Goal: Task Accomplishment & Management: Manage account settings

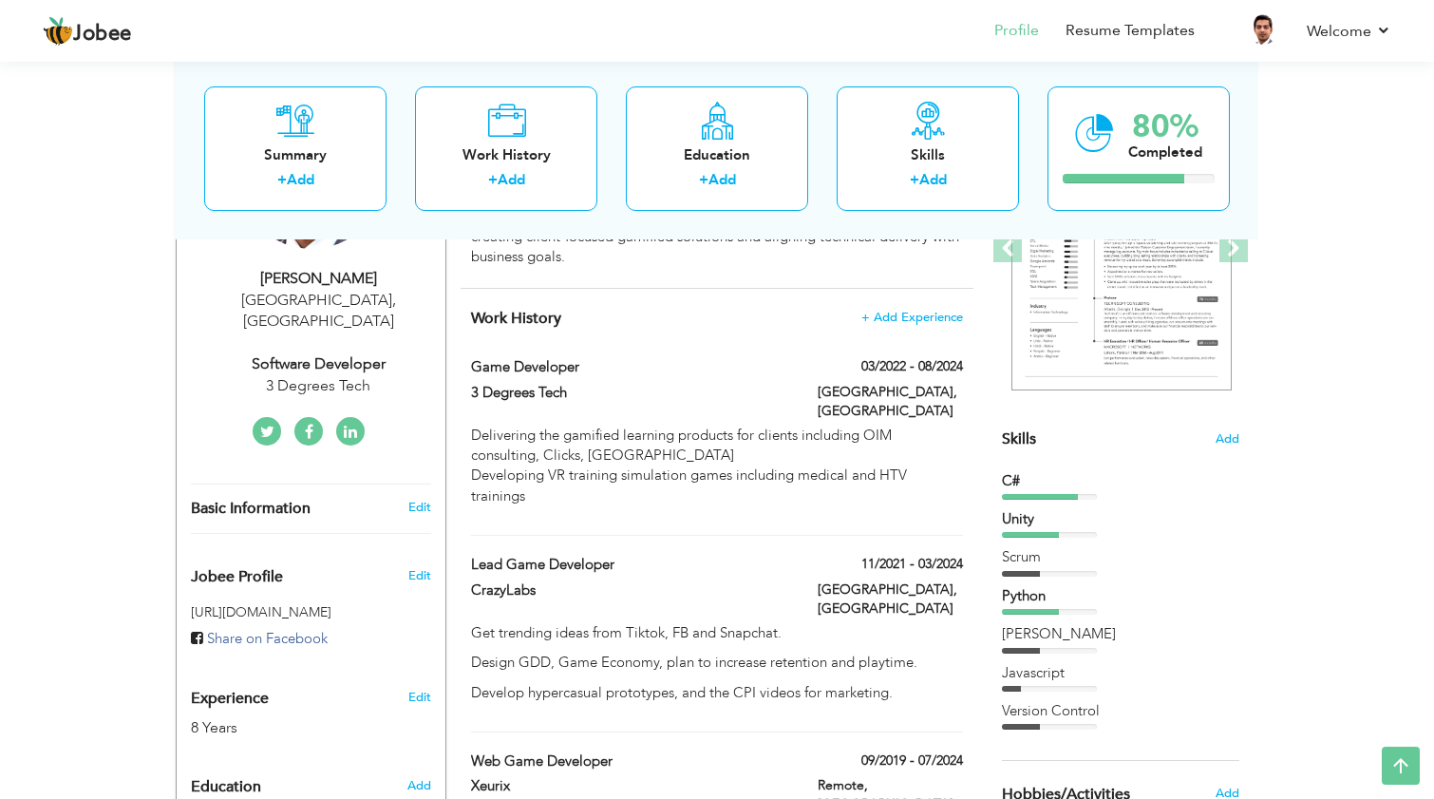
scroll to position [303, 0]
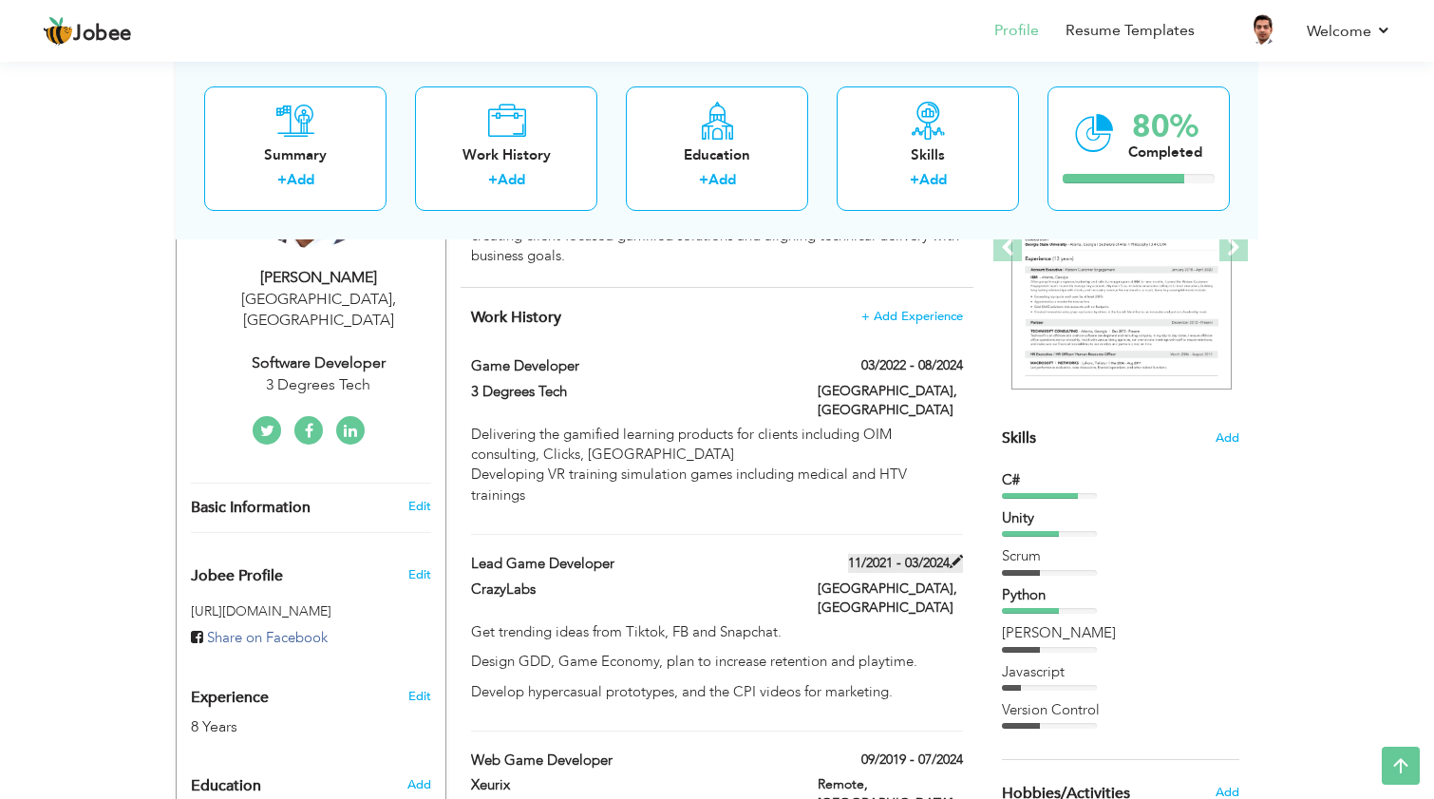
click at [962, 555] on span at bounding box center [956, 561] width 13 height 13
type input "Lead Game Developer"
type input "CrazyLabs"
type input "11/2021"
type input "03/2024"
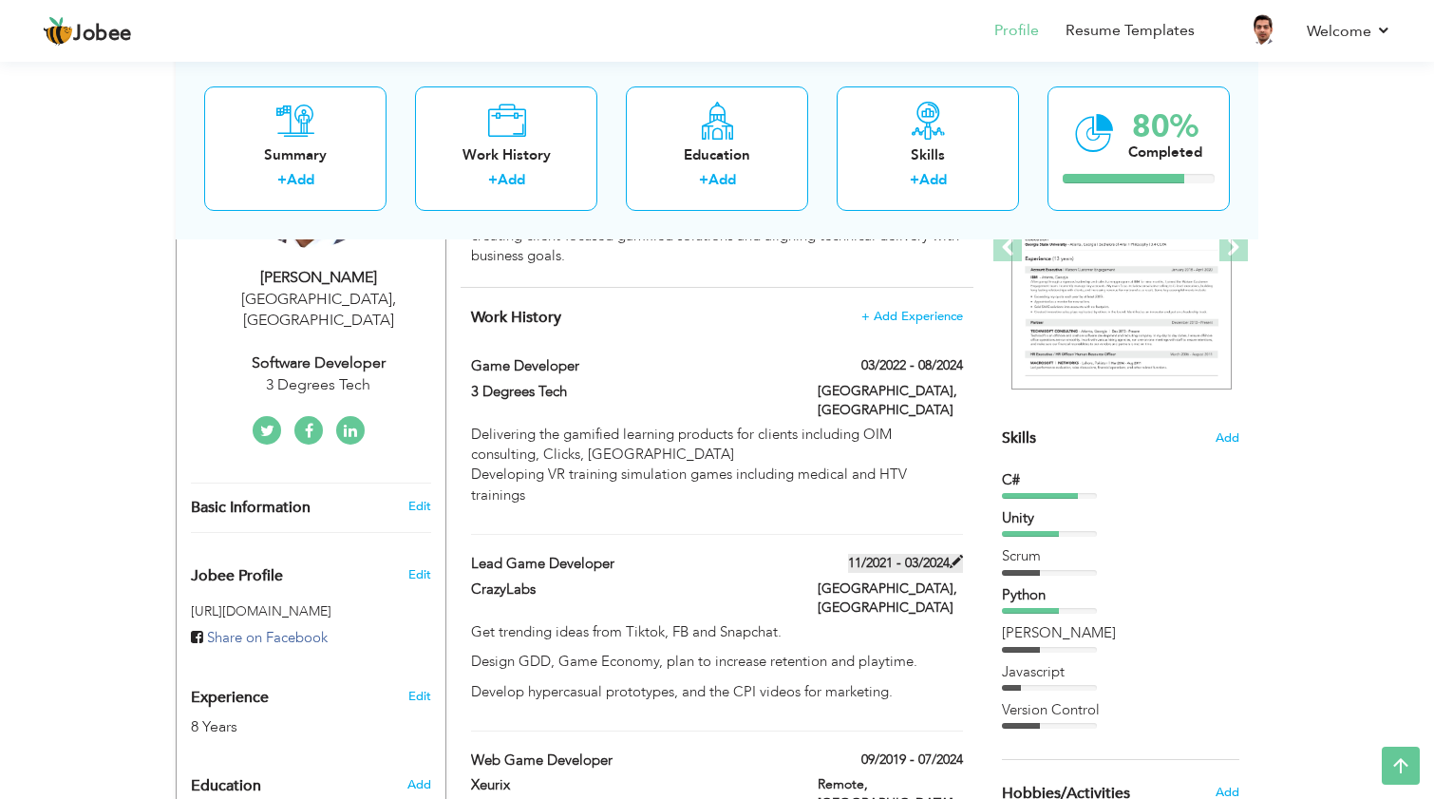
type input "[GEOGRAPHIC_DATA]"
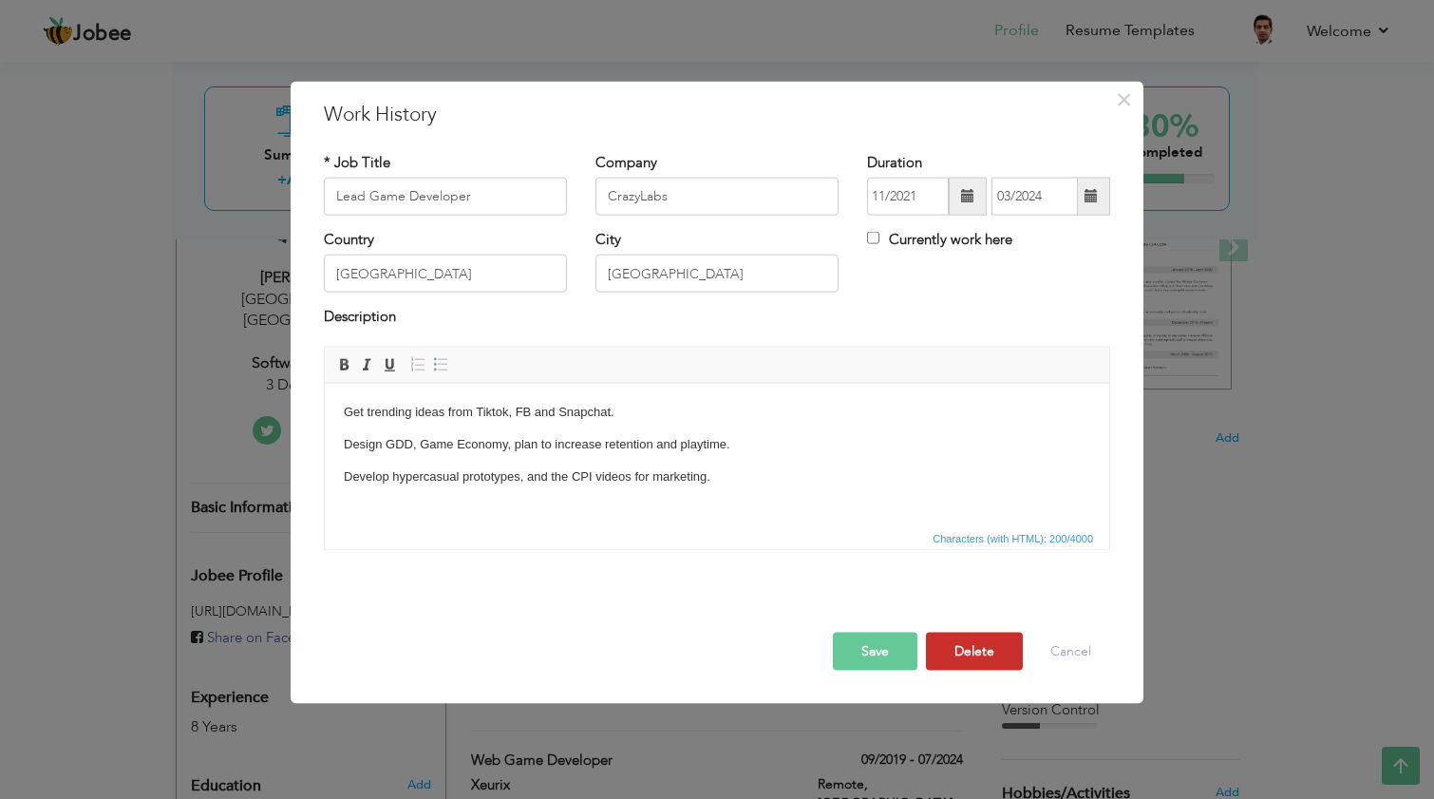
click at [962, 640] on button "Delete" at bounding box center [974, 650] width 97 height 38
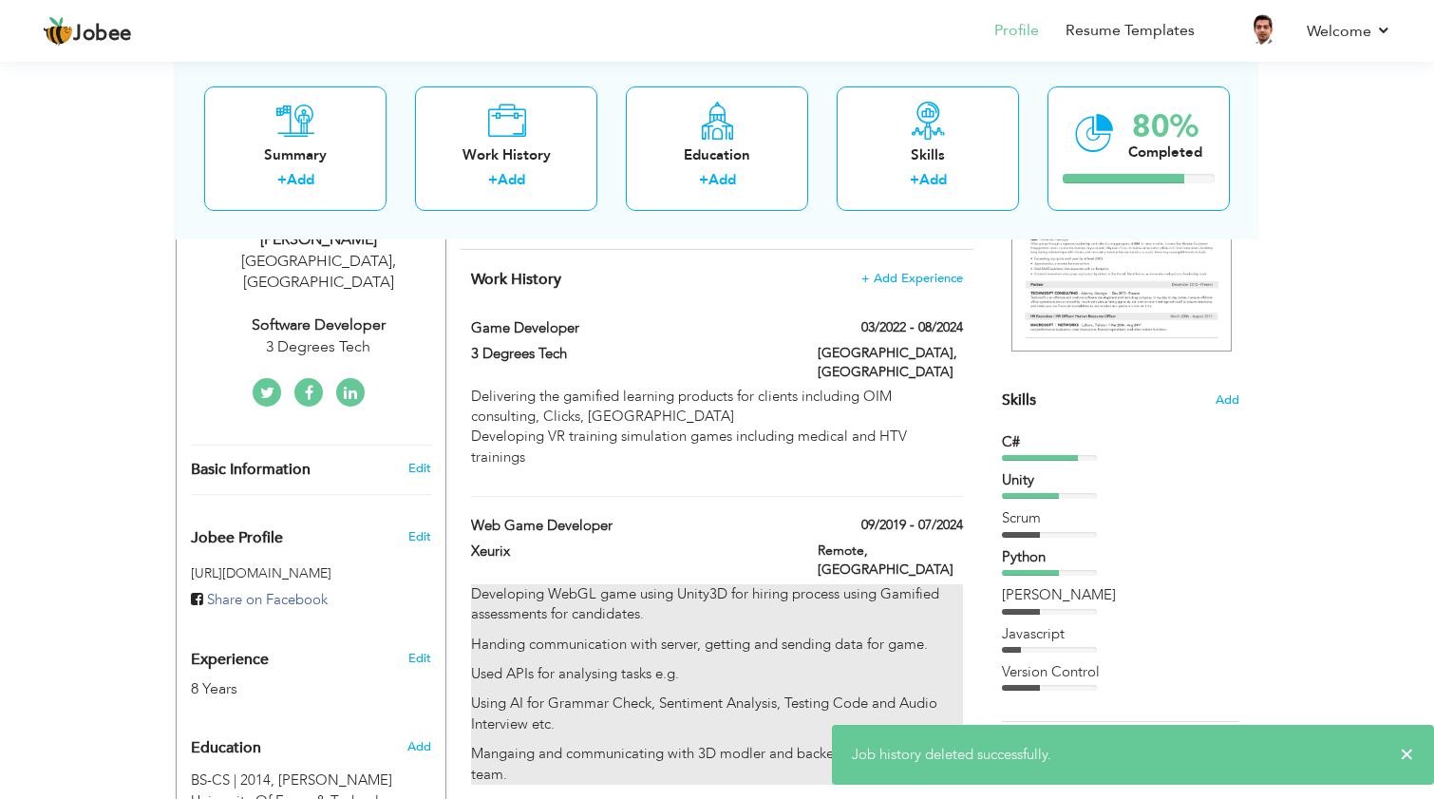
scroll to position [364, 0]
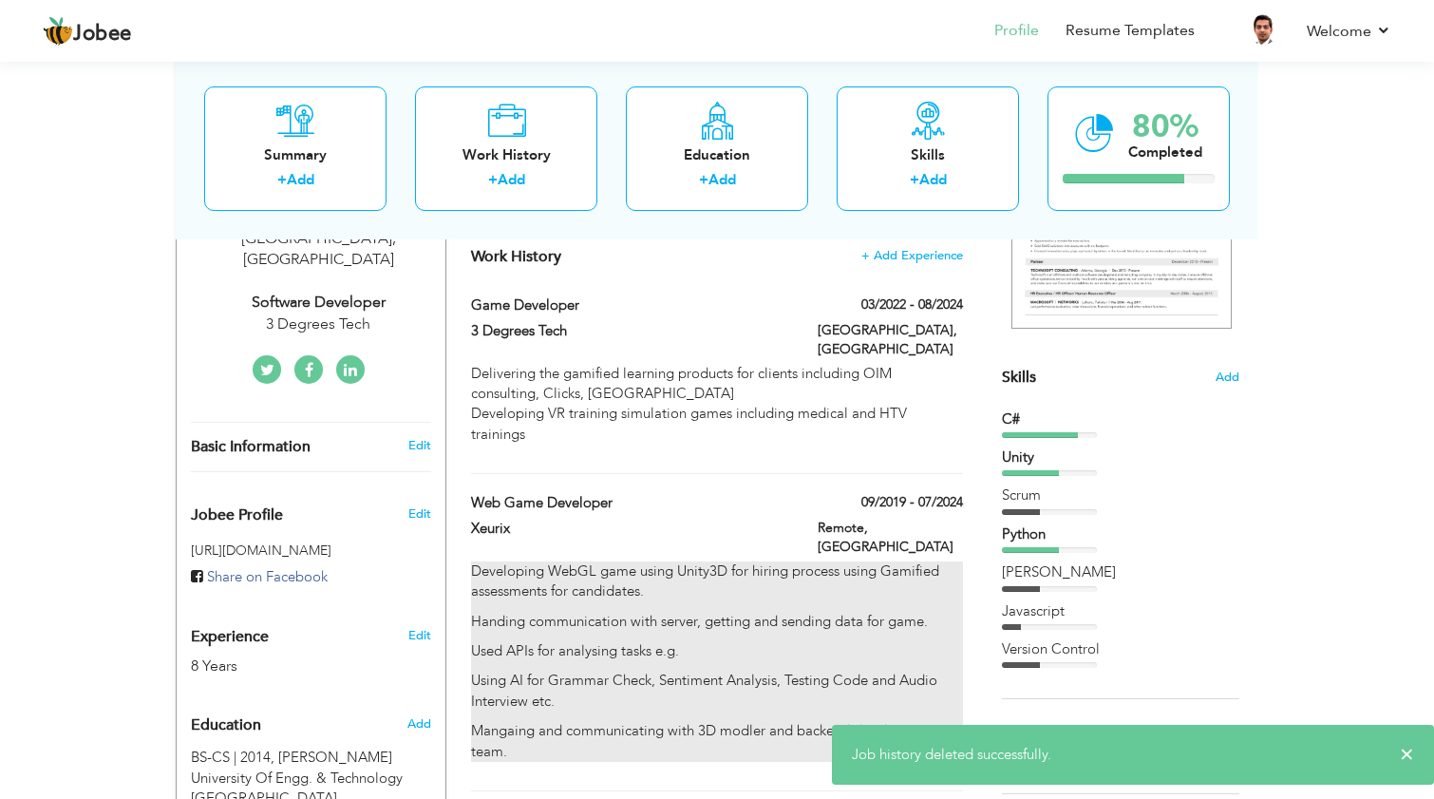
click at [711, 670] on p "Using AI for Grammar Check, Sentiment Analysis, Testing Code and Audio Intervie…" at bounding box center [717, 690] width 492 height 41
type input "Web Game Developer"
type input "Xeurix"
type input "09/2019"
type input "07/2024"
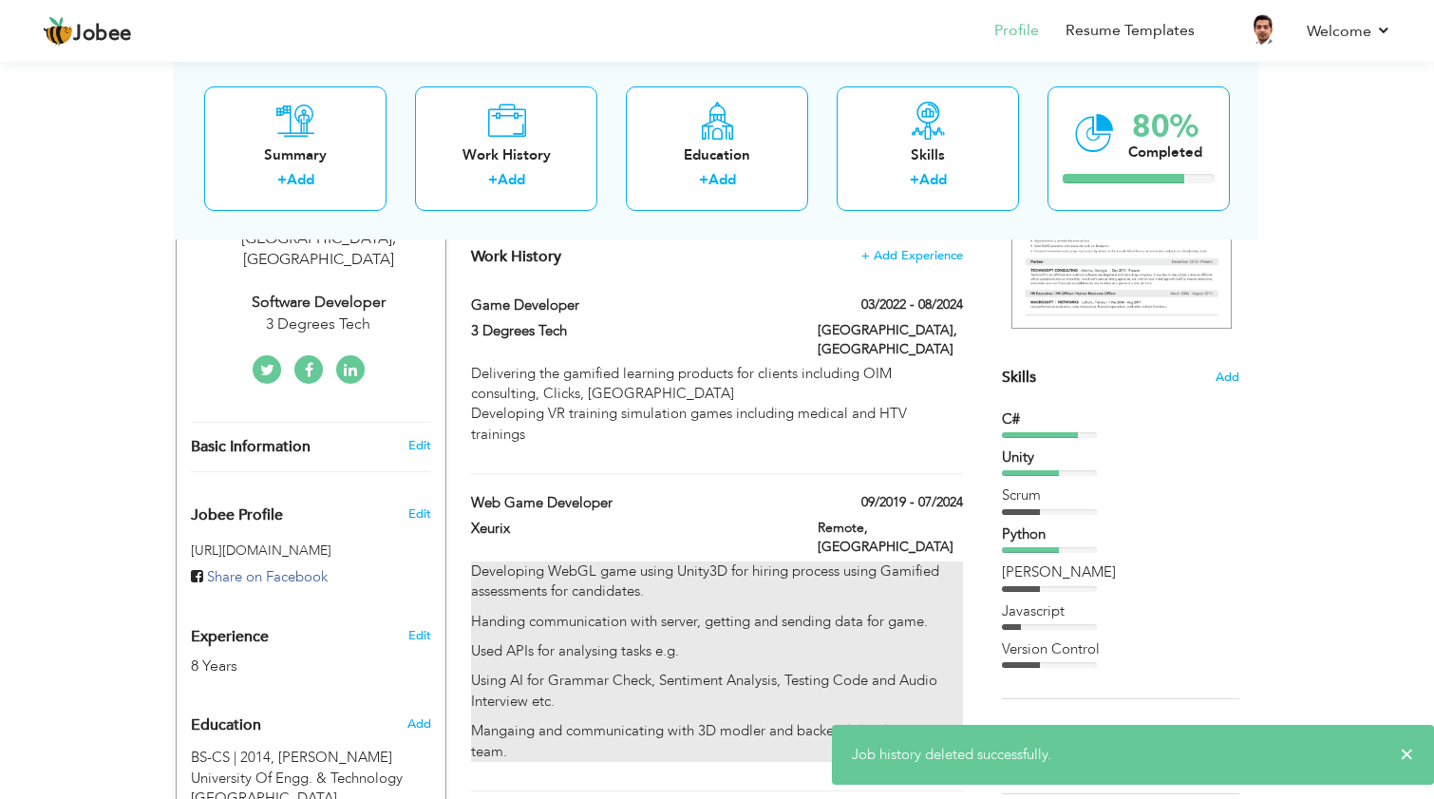
type input "[GEOGRAPHIC_DATA]"
type input "Remote"
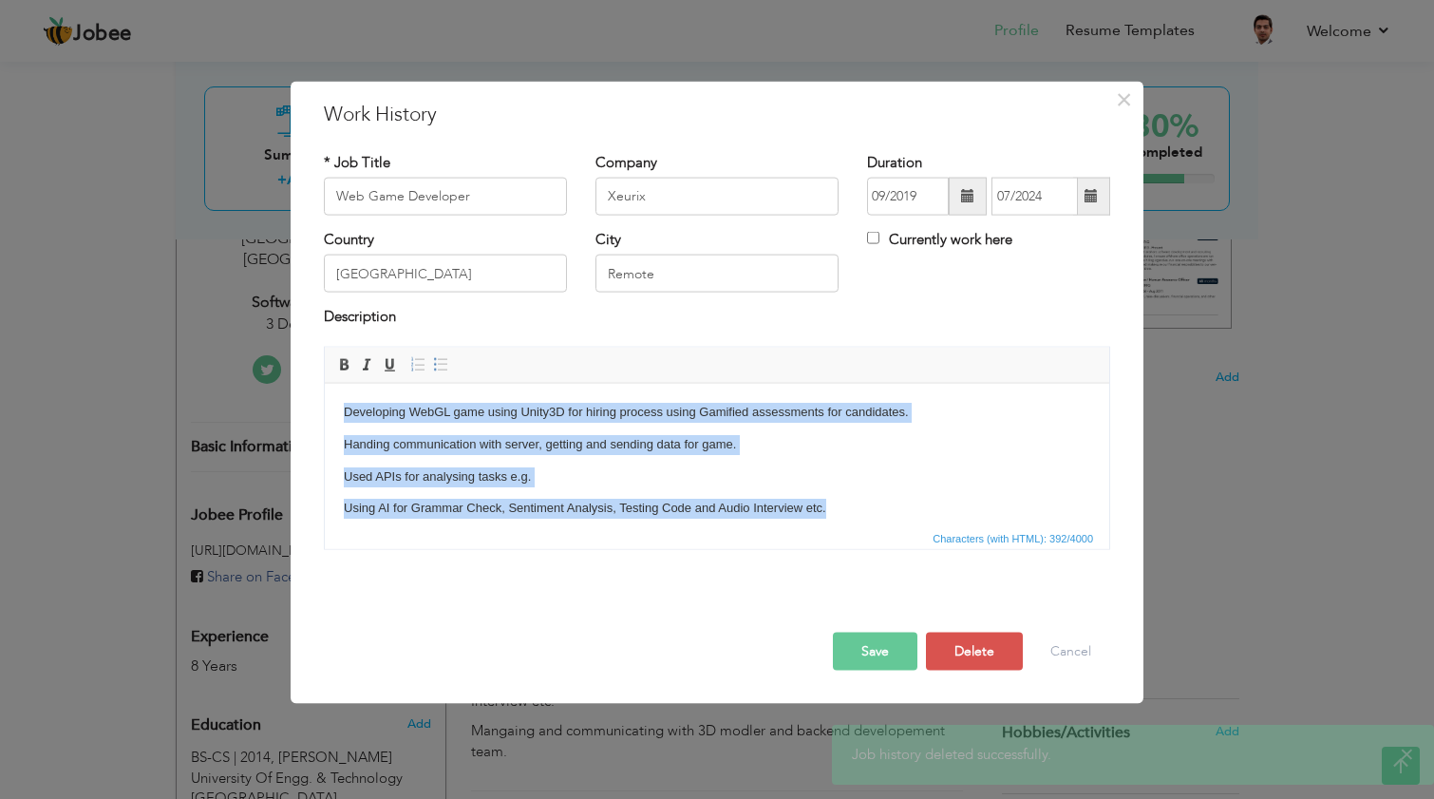
scroll to position [112, 0]
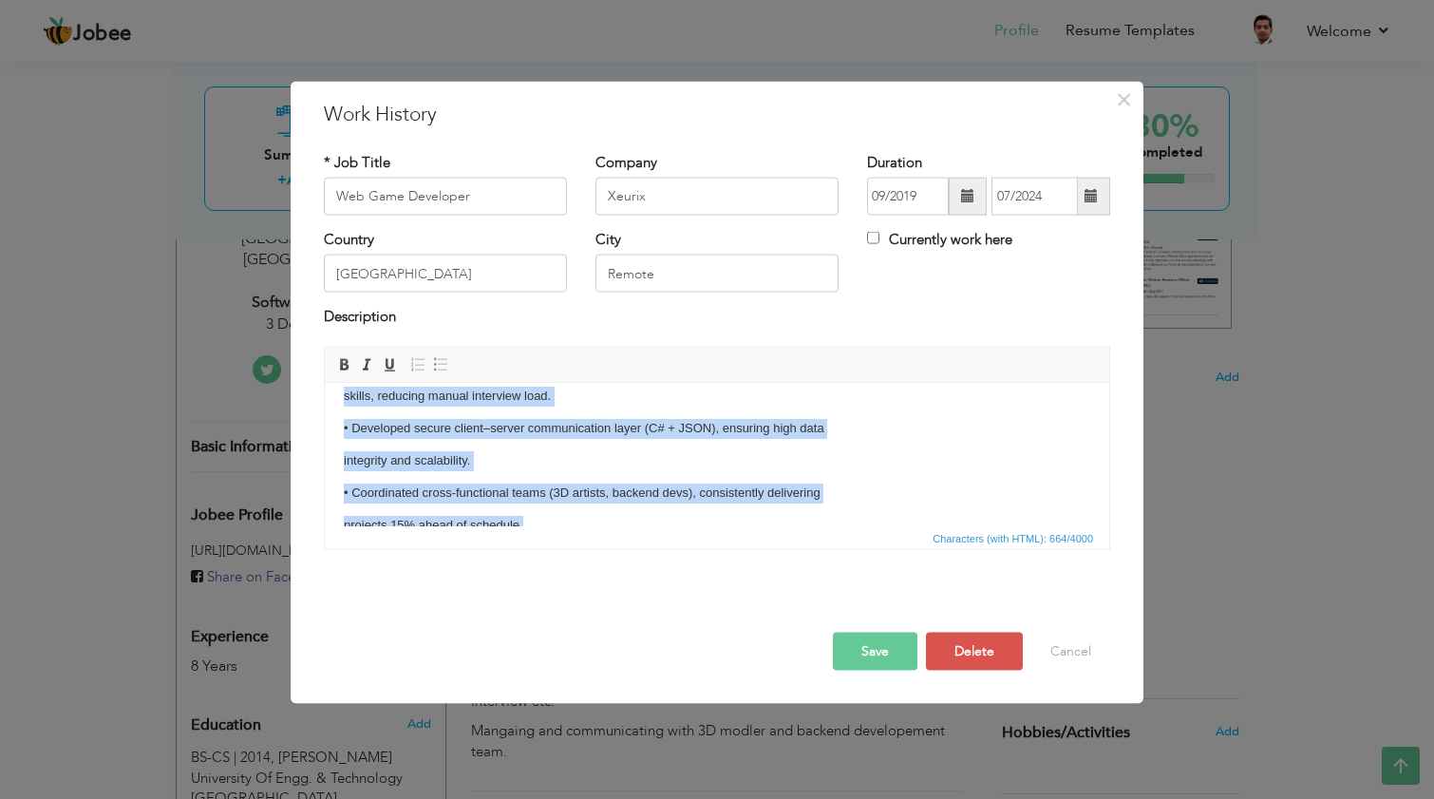
drag, startPoint x: 850, startPoint y: 507, endPoint x: 324, endPoint y: 395, distance: 537.9
click at [458, 491] on p "• Coordinated cross-functional teams (3D artists, backend devs), consistently d…" at bounding box center [717, 492] width 746 height 20
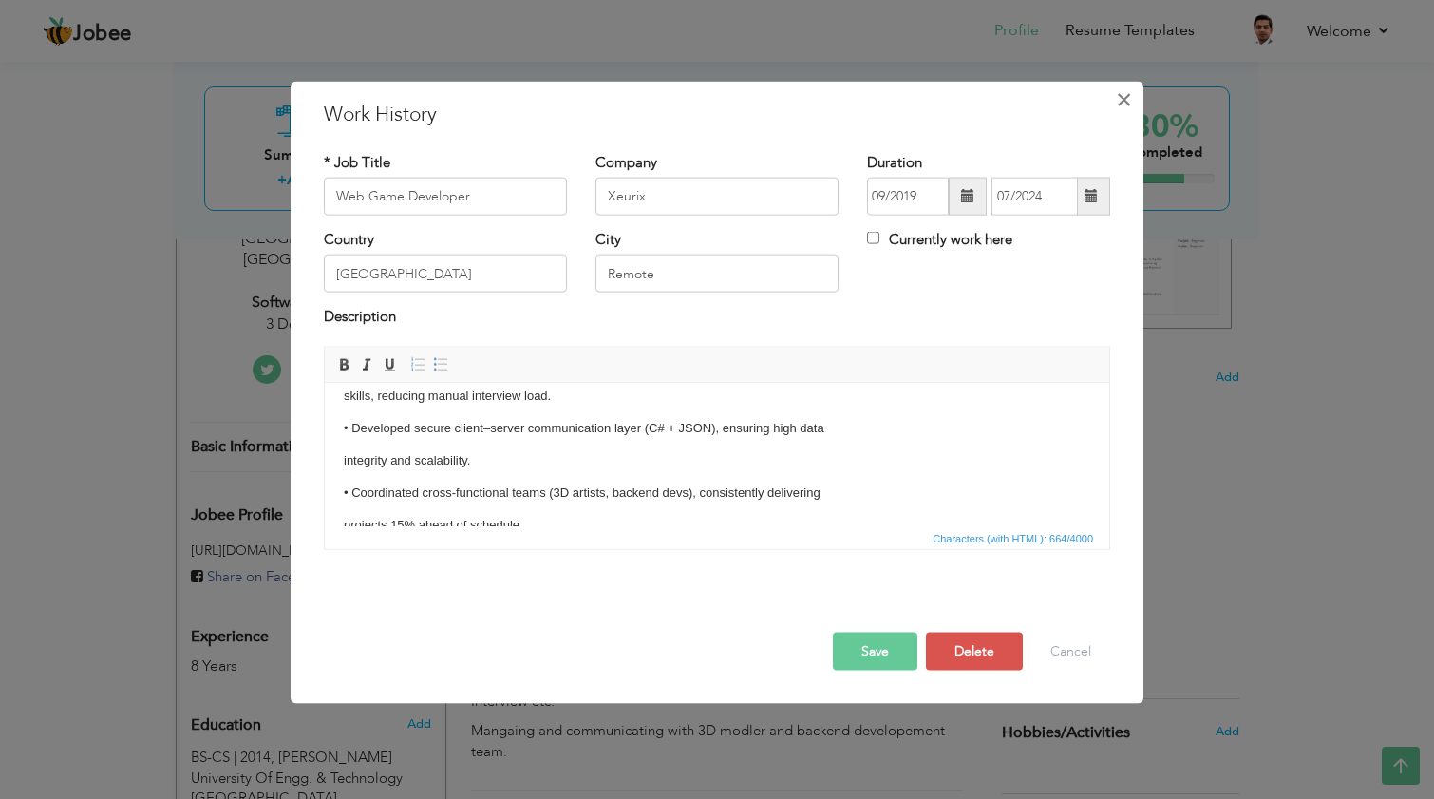
click at [1132, 100] on button "×" at bounding box center [1123, 99] width 30 height 30
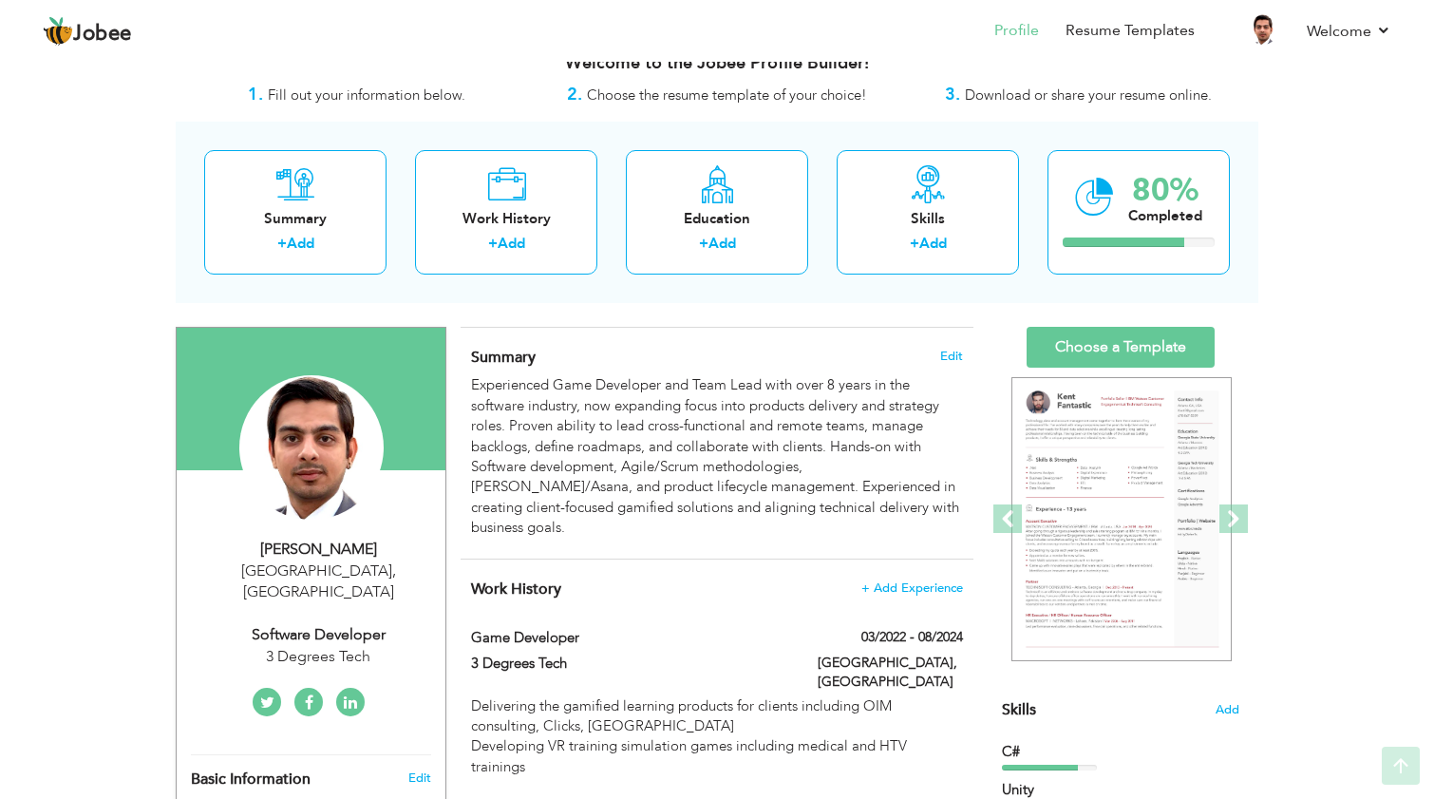
scroll to position [29, 0]
